Goal: Navigation & Orientation: Find specific page/section

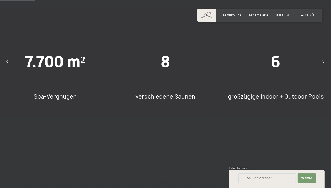
scroll to position [347, 0]
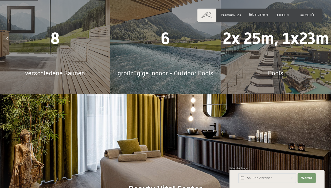
click at [259, 13] on span "Bildergalerie" at bounding box center [258, 14] width 19 height 4
click at [255, 16] on span "Bildergalerie" at bounding box center [258, 14] width 19 height 4
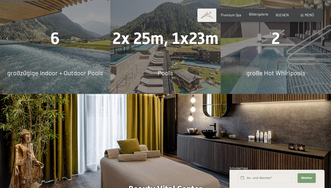
click at [256, 15] on span "Bildergalerie" at bounding box center [258, 14] width 19 height 4
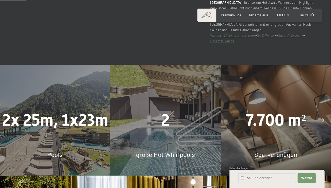
scroll to position [240, 0]
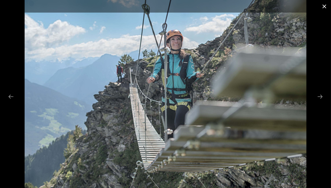
click at [324, 5] on button "Close gallery" at bounding box center [324, 6] width 13 height 13
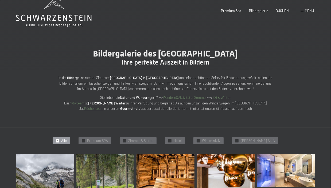
scroll to position [27, 0]
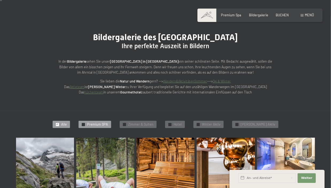
click at [99, 126] on span "Premium SPA" at bounding box center [97, 124] width 21 height 5
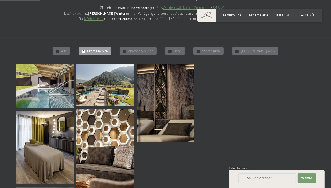
scroll to position [100, 0]
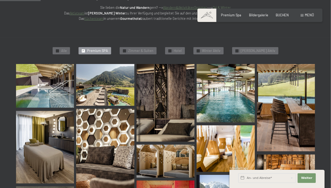
click at [37, 95] on img at bounding box center [45, 86] width 58 height 44
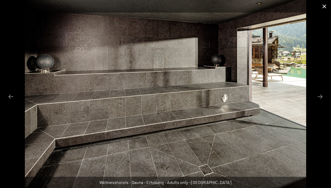
click at [325, 9] on button "Close gallery" at bounding box center [324, 6] width 13 height 13
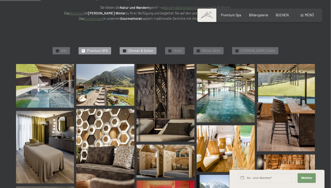
click at [144, 52] on span "Zimmer & Suiten" at bounding box center [140, 50] width 25 height 5
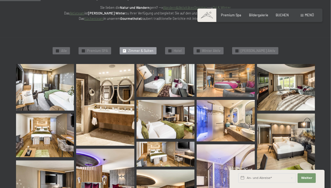
click at [50, 88] on img at bounding box center [45, 87] width 58 height 46
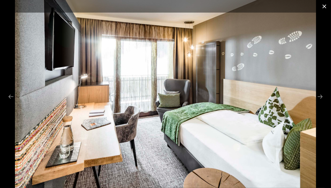
click at [323, 9] on button "Close gallery" at bounding box center [324, 6] width 13 height 13
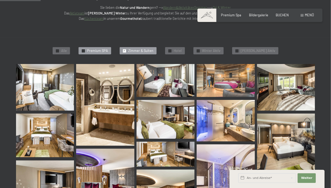
click at [99, 52] on span "Premium SPA" at bounding box center [97, 50] width 21 height 5
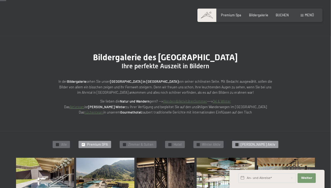
scroll to position [0, 0]
